Goal: Navigation & Orientation: Go to known website

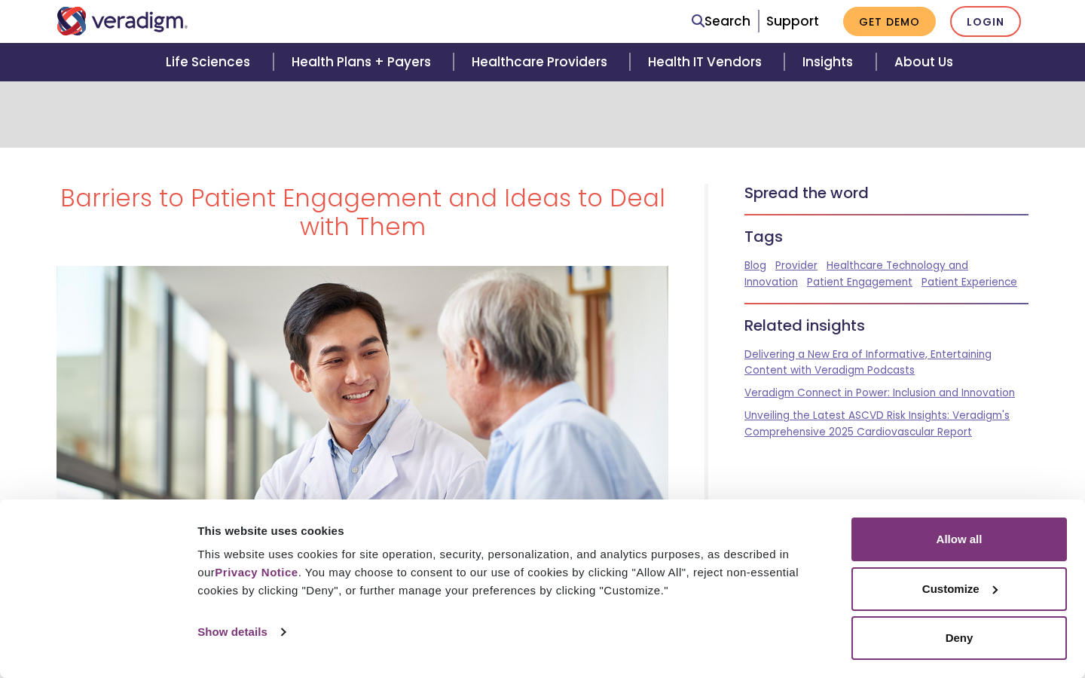
scroll to position [3074, 0]
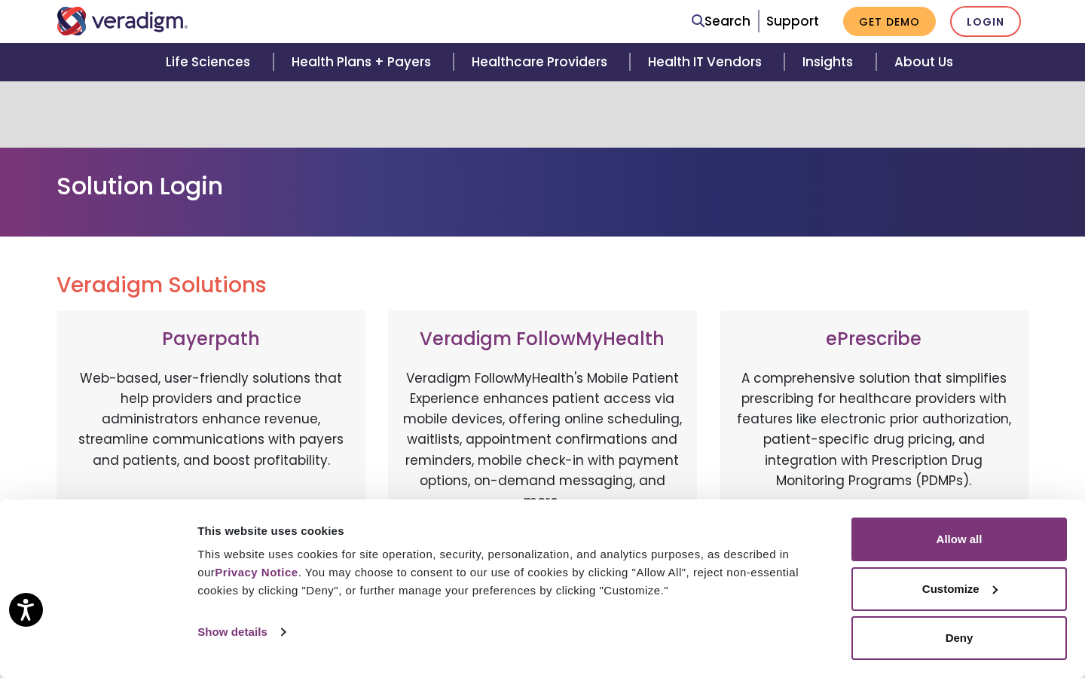
scroll to position [785, 0]
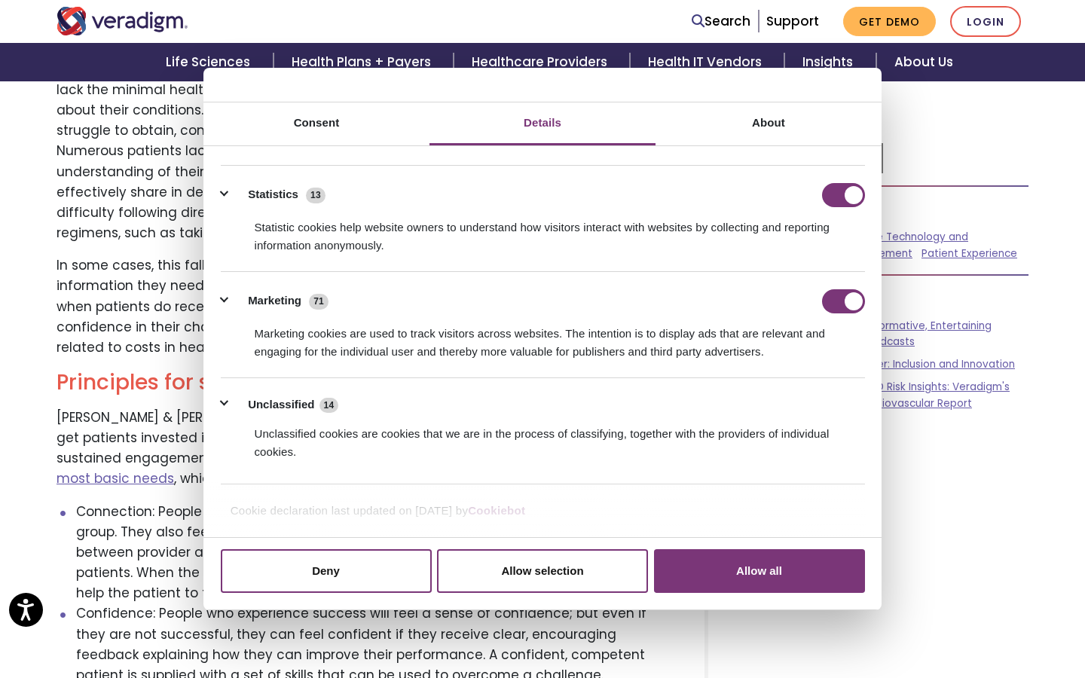
scroll to position [69, 0]
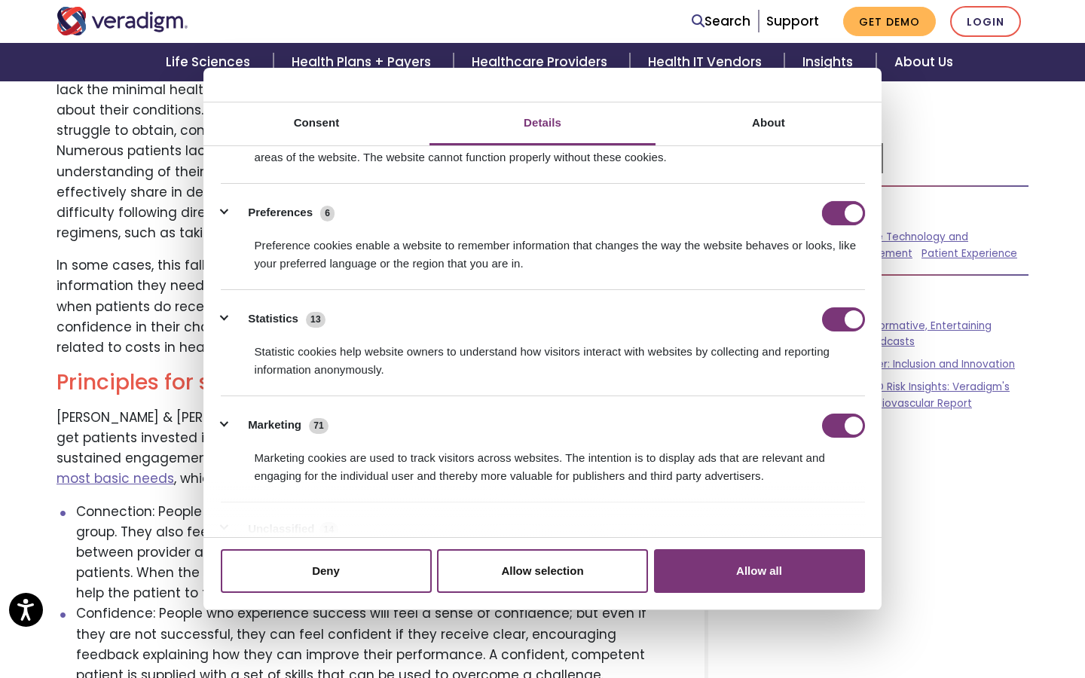
click at [843, 213] on input "Preferences" at bounding box center [843, 213] width 43 height 24
checkbox input "false"
click at [843, 319] on input "Statistics" at bounding box center [843, 319] width 43 height 24
checkbox input "false"
click at [843, 425] on input "Marketing" at bounding box center [843, 426] width 43 height 24
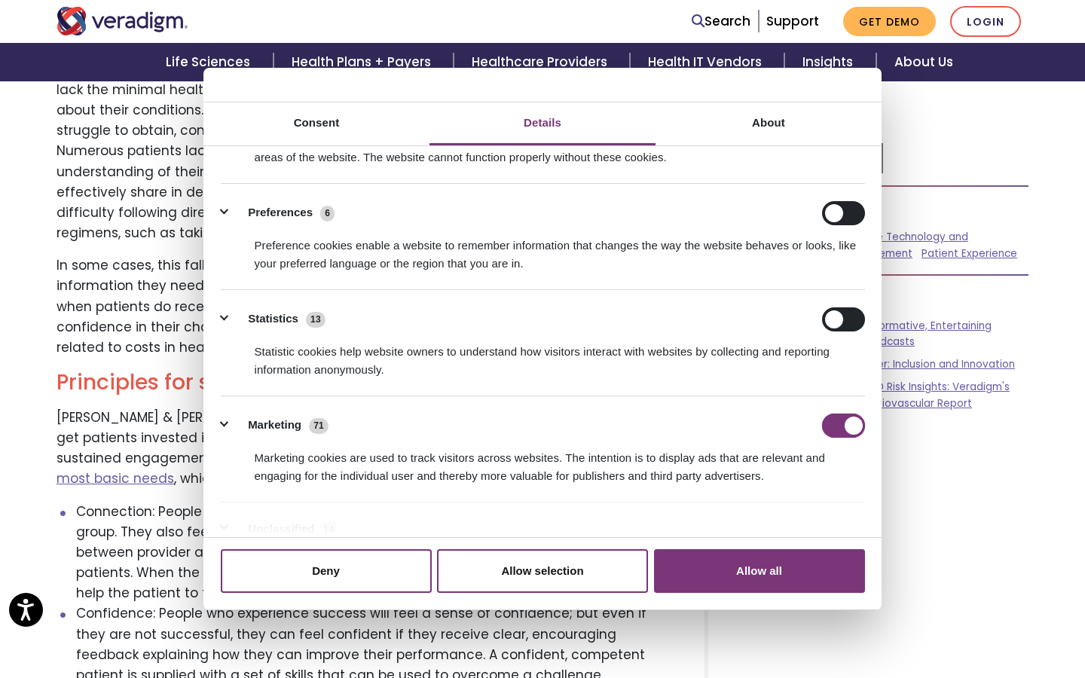
checkbox input "false"
click at [843, 213] on input "Preferences" at bounding box center [843, 213] width 43 height 24
checkbox input "true"
click at [843, 319] on input "Statistics" at bounding box center [843, 319] width 43 height 24
checkbox input "true"
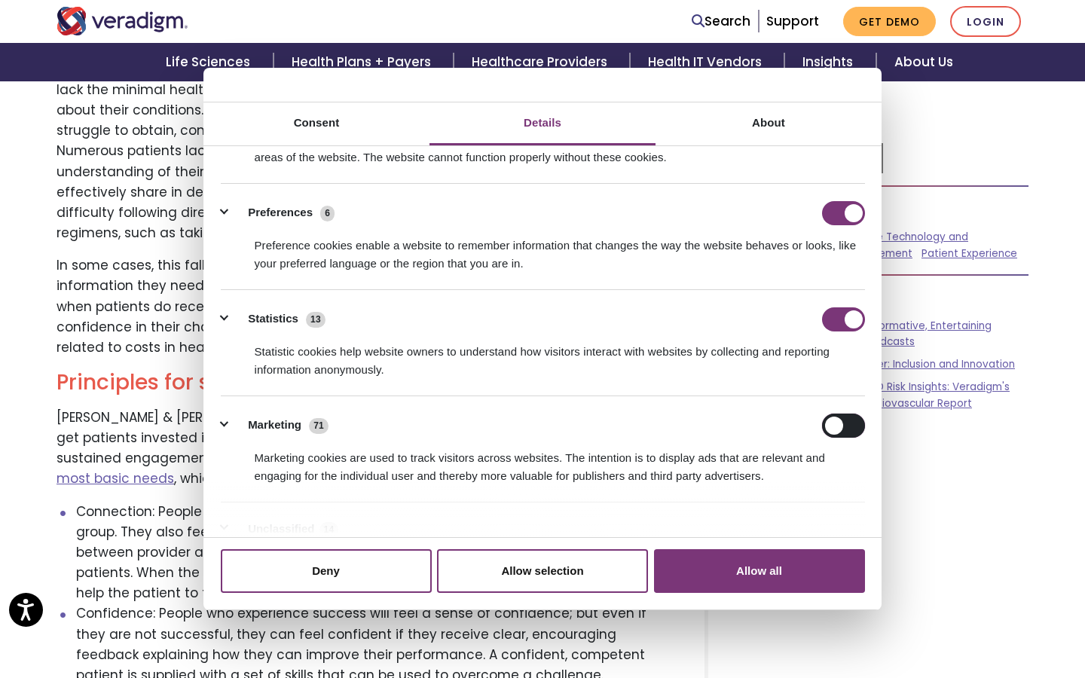
click at [843, 425] on input "Marketing" at bounding box center [843, 426] width 43 height 24
checkbox input "true"
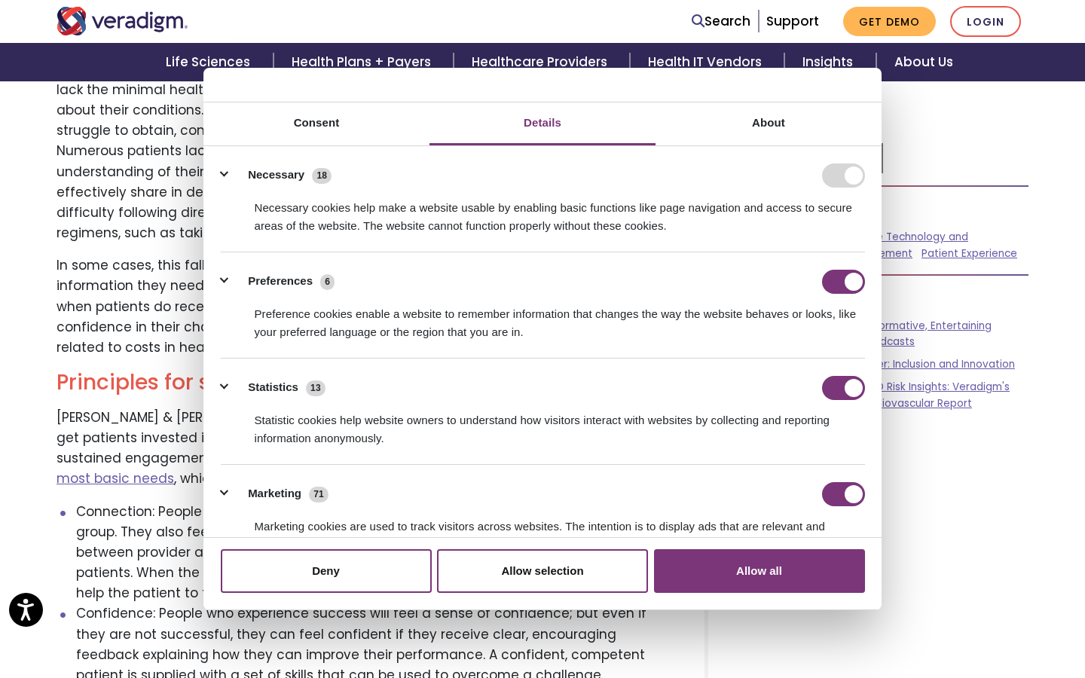
scroll to position [193, 0]
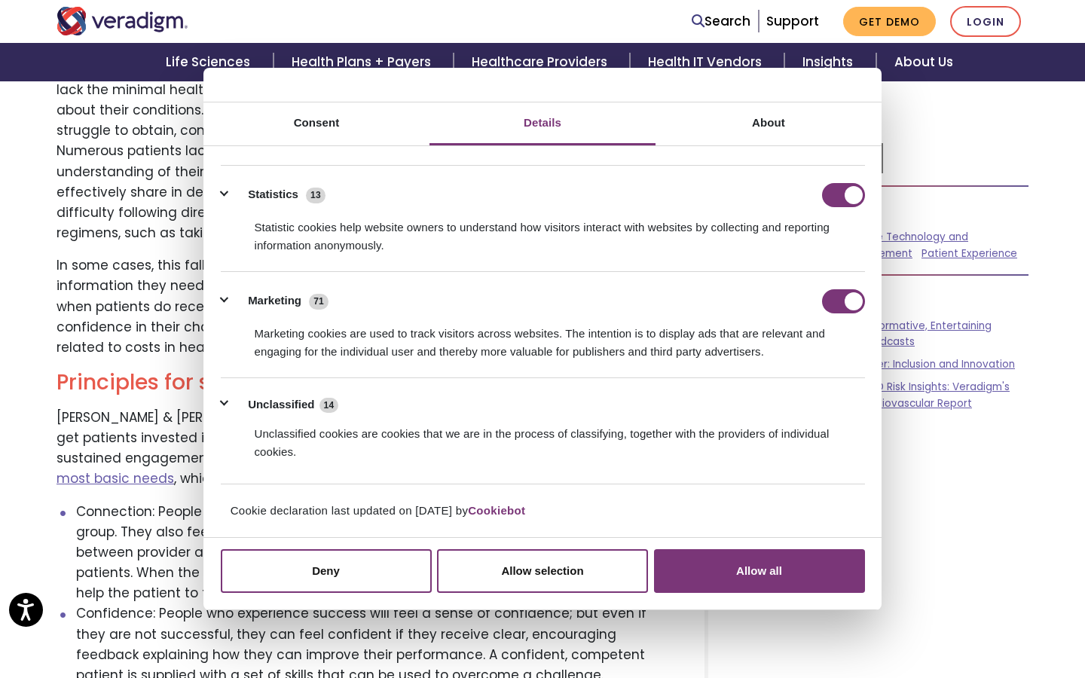
click at [759, 571] on button "Allow all" at bounding box center [759, 571] width 211 height 44
